Goal: Task Accomplishment & Management: Complete application form

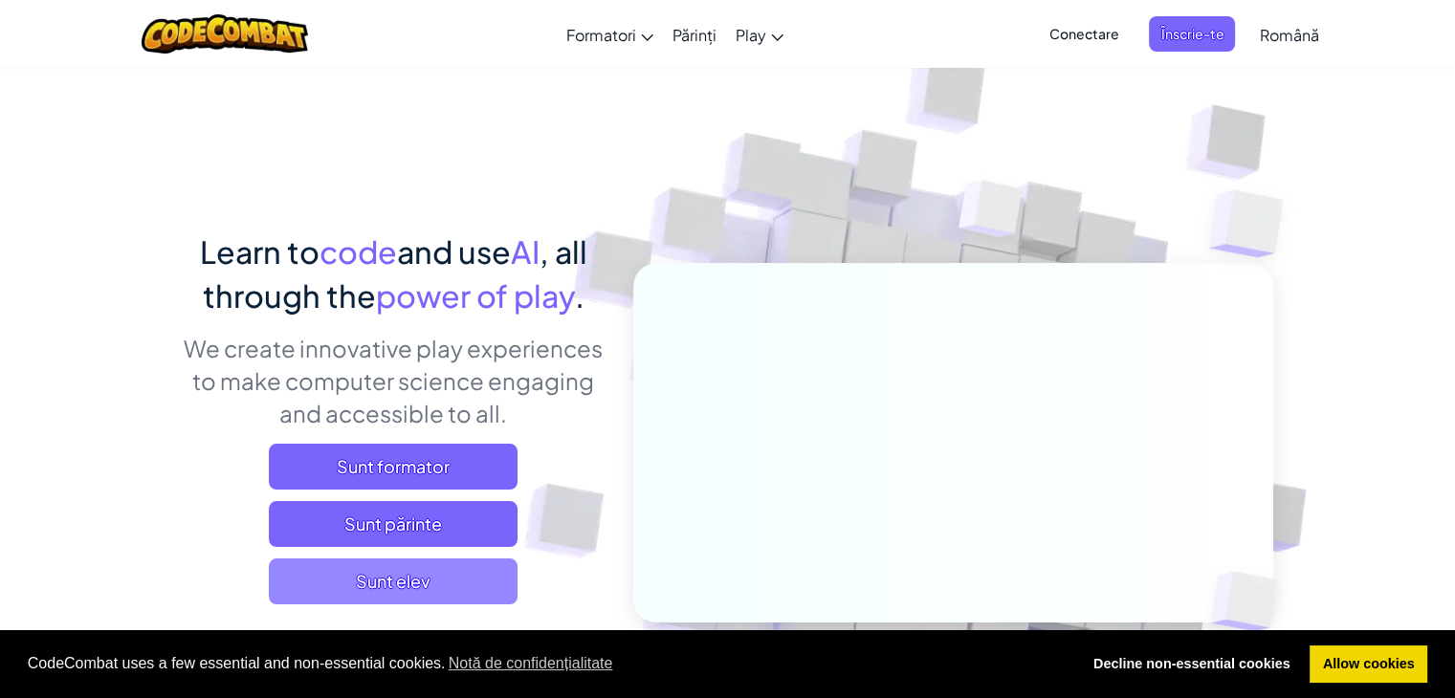
click at [443, 572] on span "Sunt elev" at bounding box center [393, 582] width 249 height 46
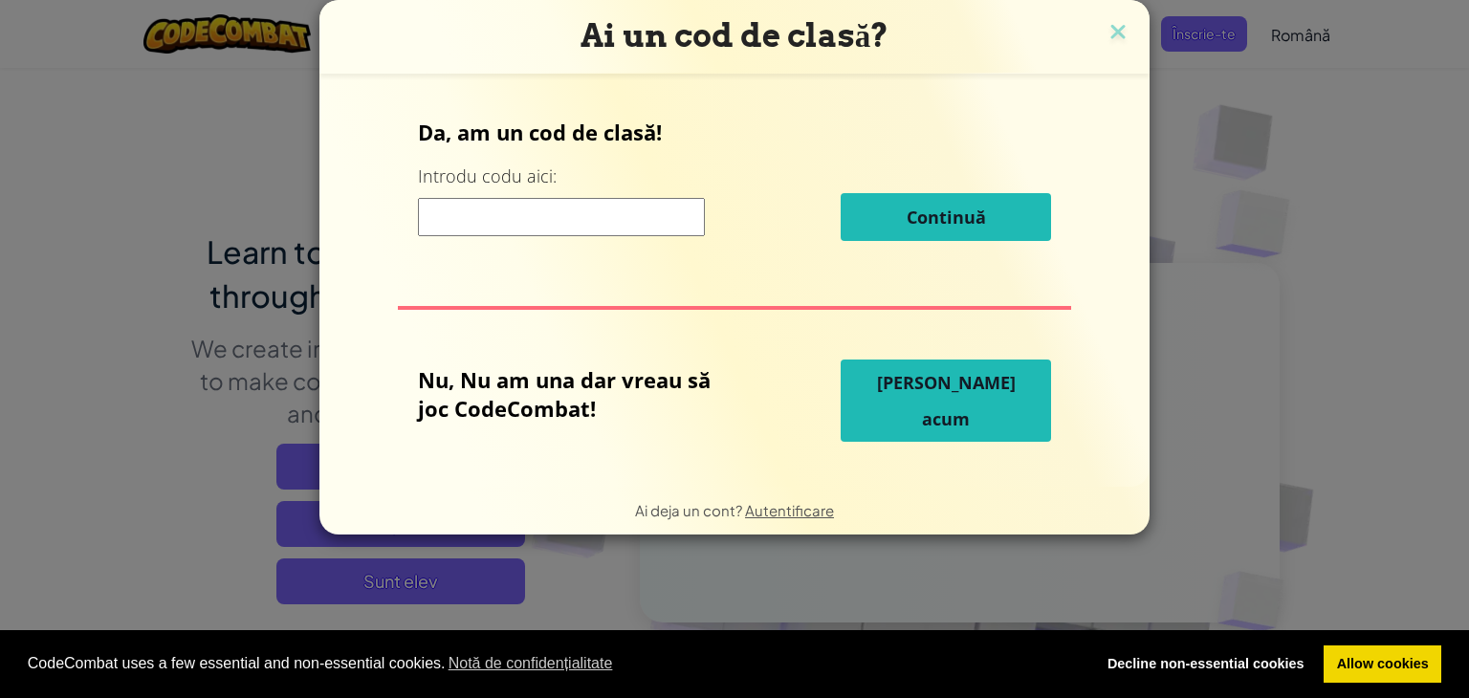
click at [564, 218] on input at bounding box center [561, 217] width 287 height 38
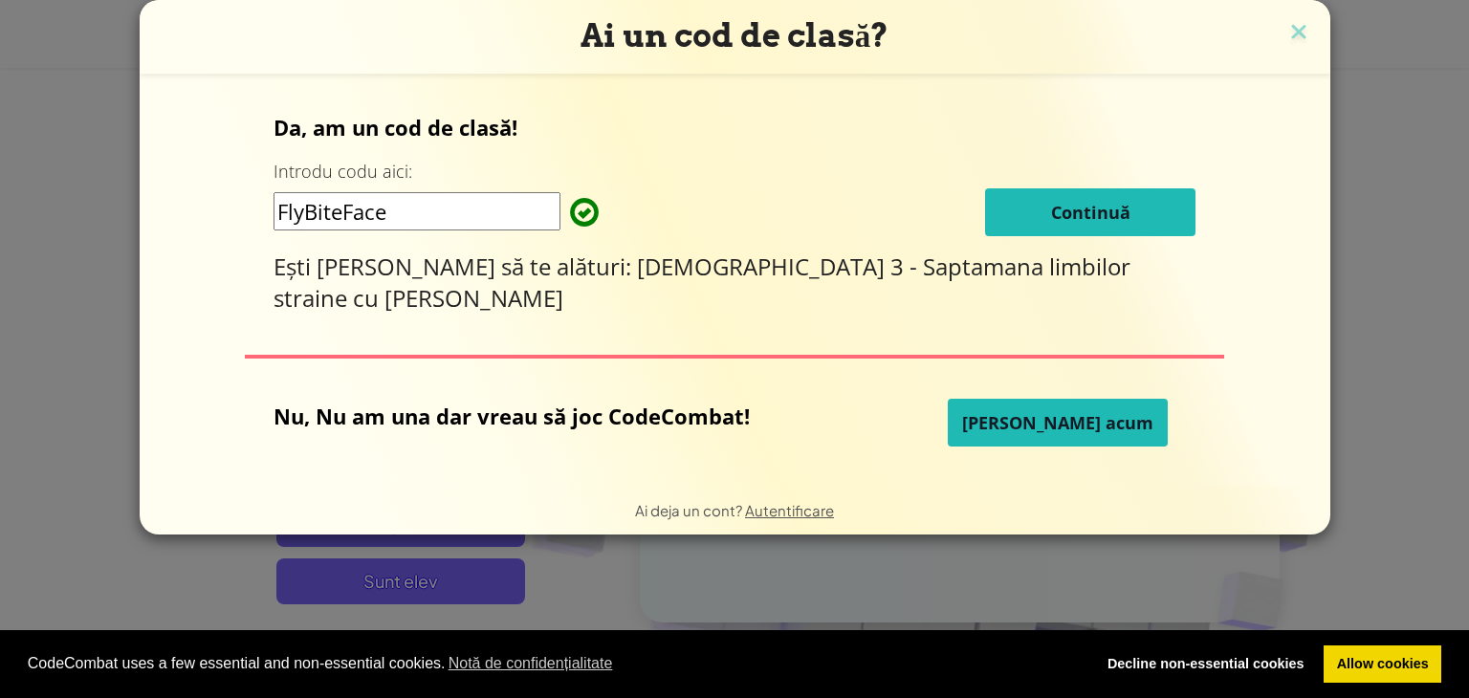
type input "FlyBiteFace"
click at [1033, 194] on button "Continuă" at bounding box center [1090, 212] width 210 height 48
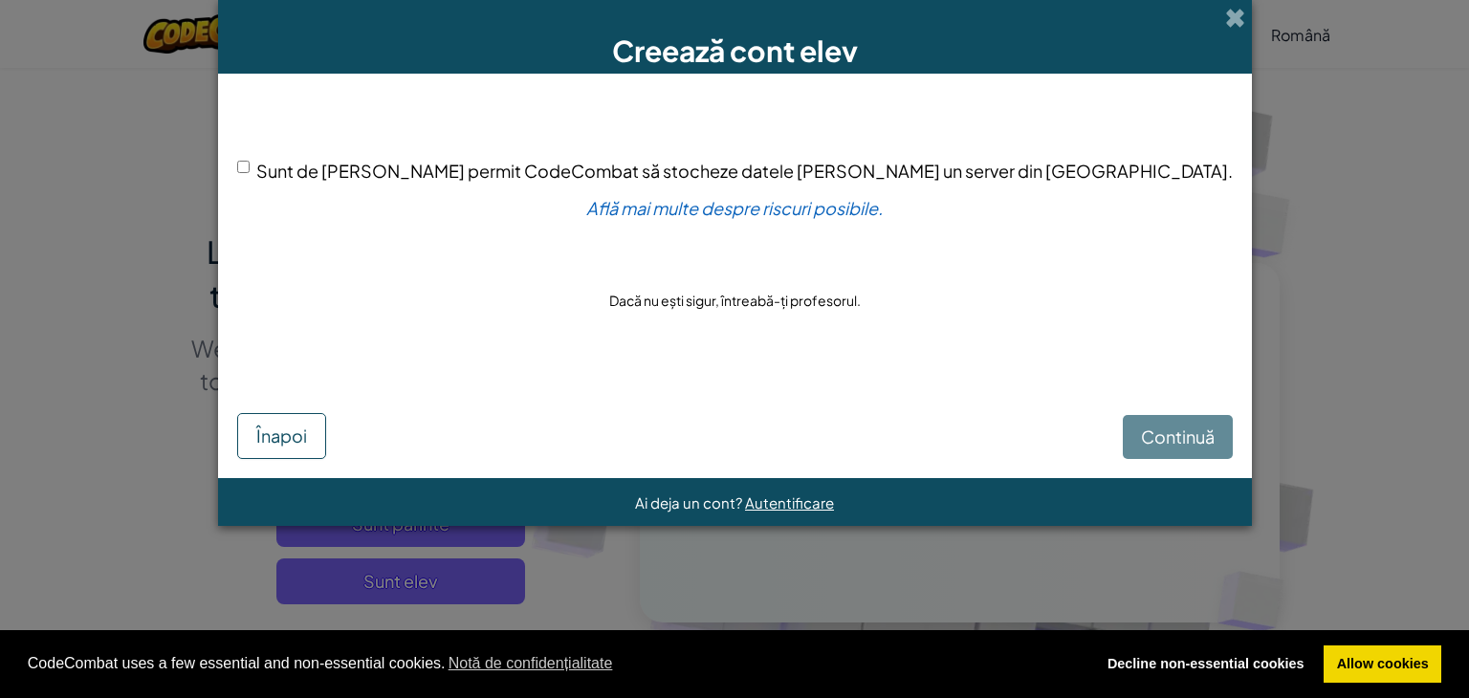
click at [376, 164] on div "Sunt de [PERSON_NAME] permit CodeCombat să stocheze datele [PERSON_NAME] un ser…" at bounding box center [735, 235] width 996 height 285
click at [378, 157] on div "Sunt de [PERSON_NAME] permit CodeCombat să stocheze datele [PERSON_NAME] un ser…" at bounding box center [735, 235] width 996 height 285
click at [250, 167] on input "Sunt de [PERSON_NAME] permit CodeCombat să stocheze datele [PERSON_NAME] un ser…" at bounding box center [243, 167] width 12 height 12
checkbox input "true"
click at [1141, 430] on span "Continuă" at bounding box center [1178, 437] width 74 height 22
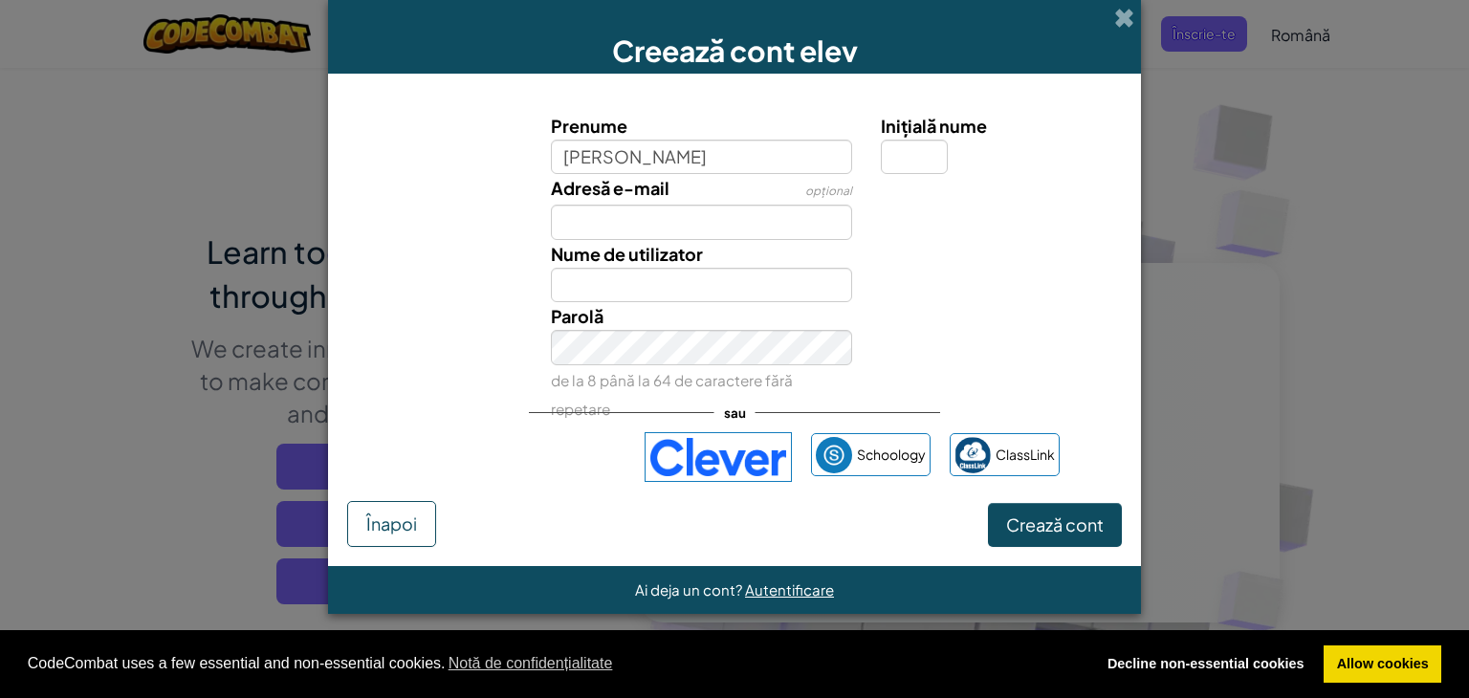
type input "[PERSON_NAME]"
click at [686, 225] on input "Adresă e-mail" at bounding box center [702, 222] width 302 height 35
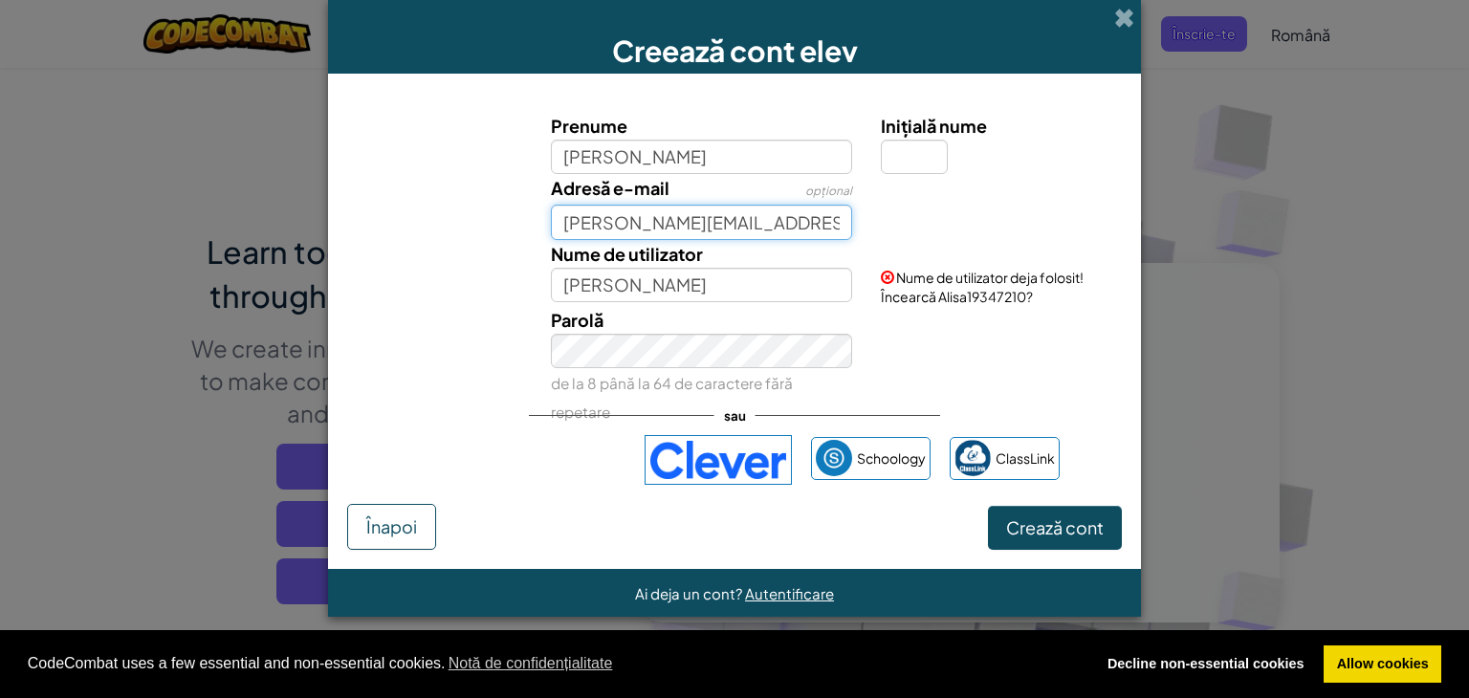
type input "[PERSON_NAME][EMAIL_ADDRESS][PERSON_NAME][DOMAIN_NAME]"
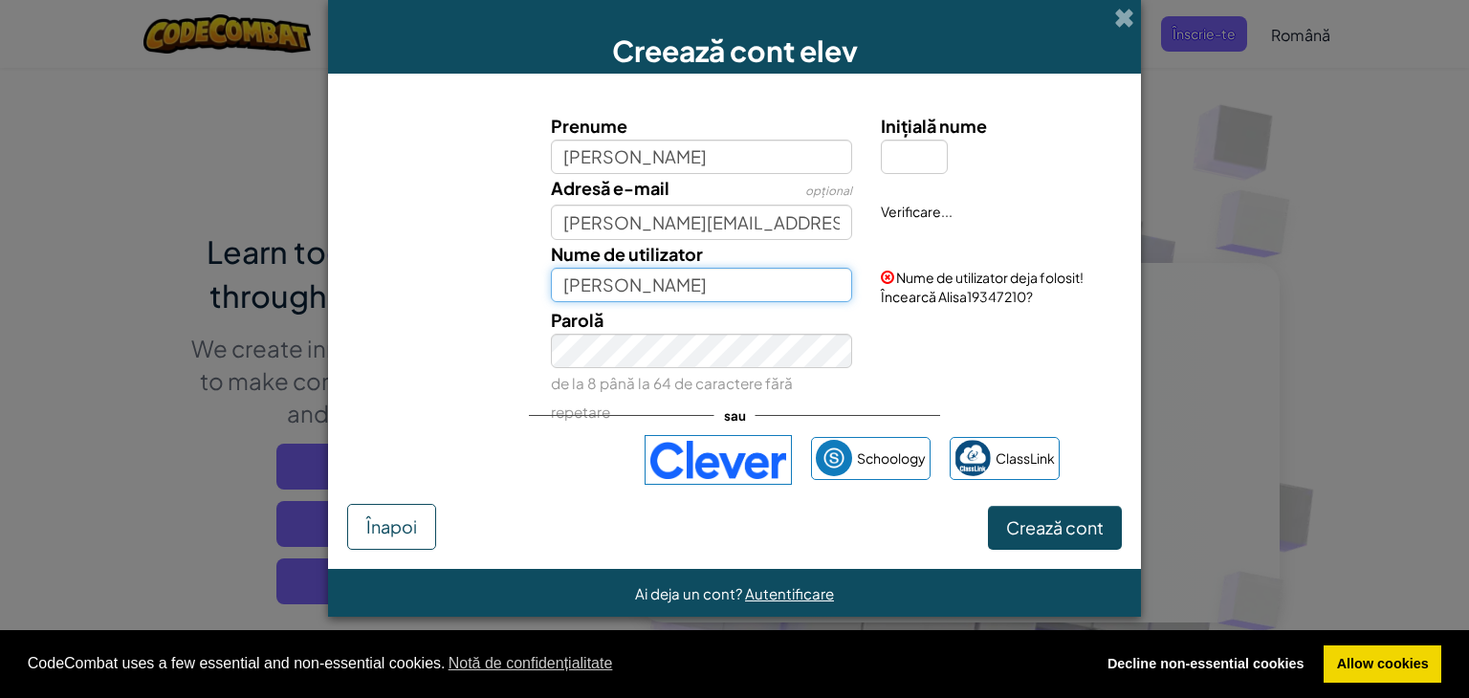
click at [624, 295] on input "[PERSON_NAME]" at bounding box center [702, 285] width 302 height 35
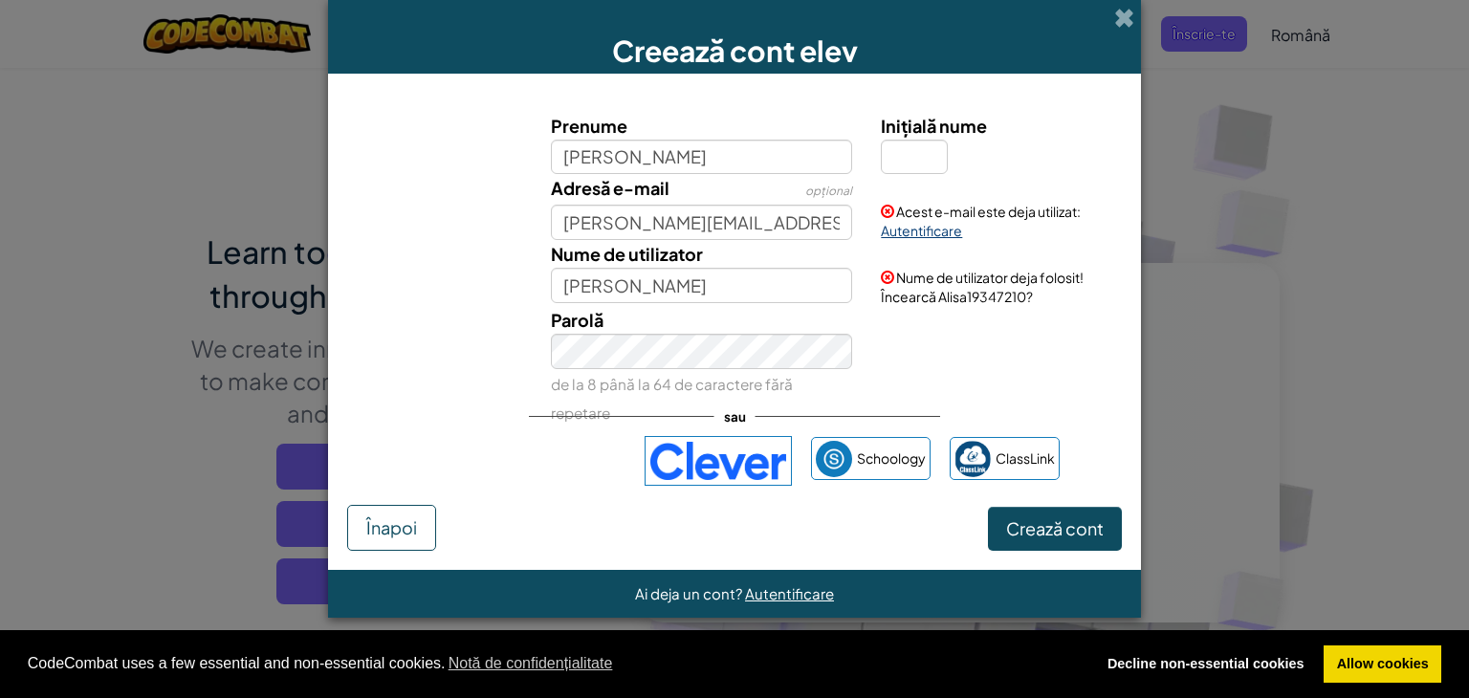
click at [911, 234] on link "Autentificare" at bounding box center [921, 230] width 81 height 17
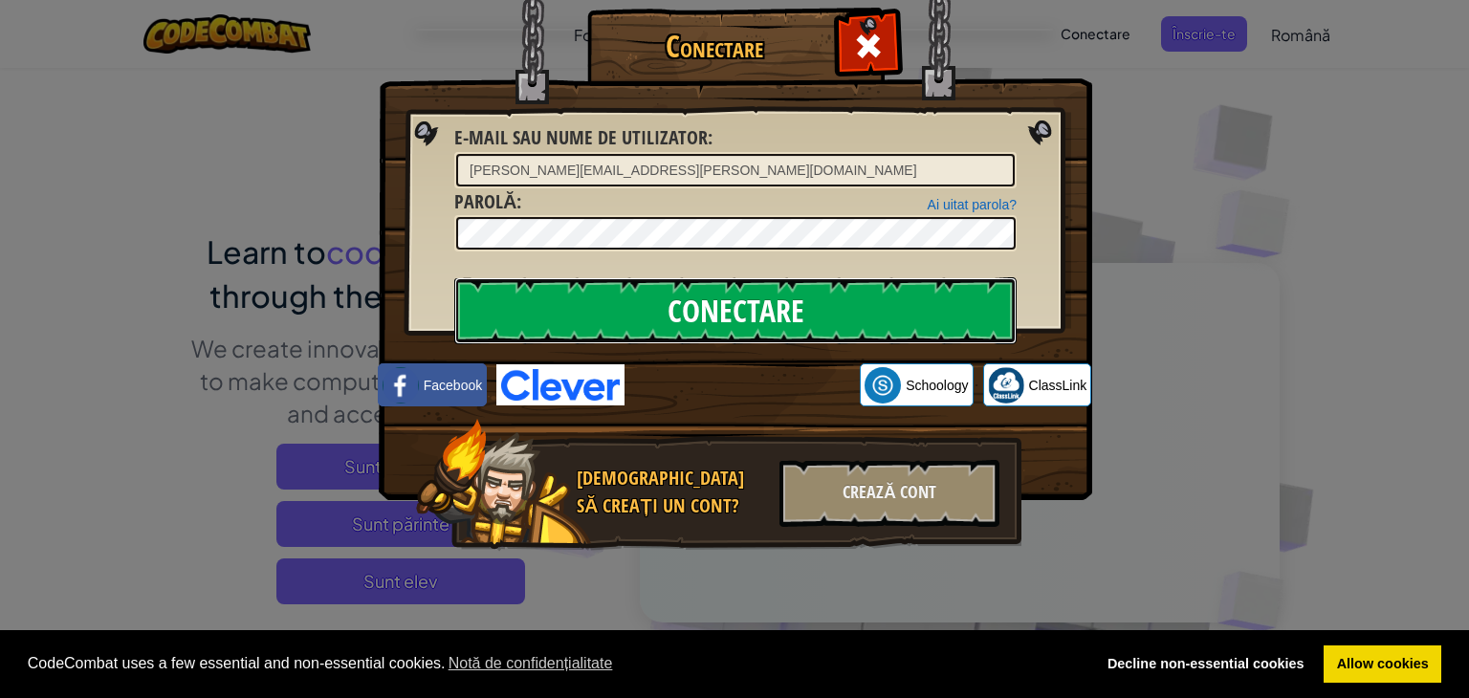
click at [702, 299] on input "Conectare" at bounding box center [735, 310] width 562 height 67
